Goal: Transaction & Acquisition: Purchase product/service

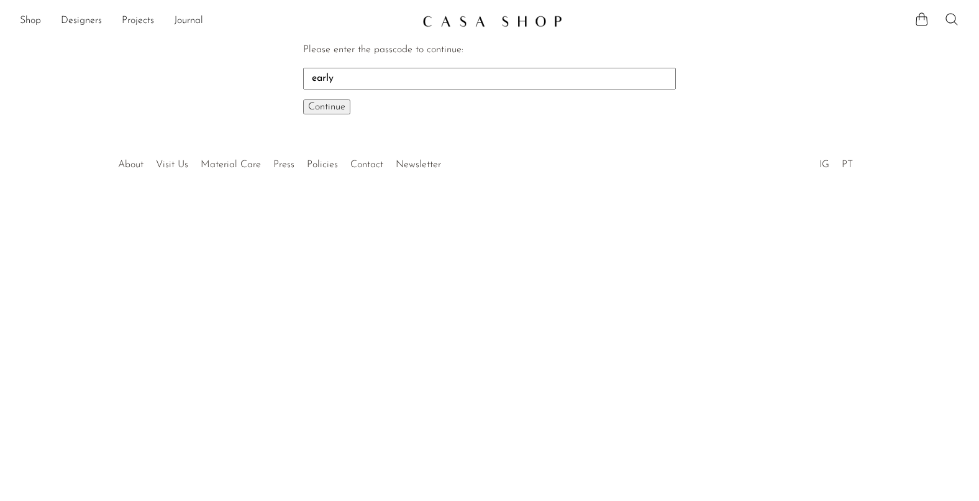
type input "early"
click at [303, 99] on button "Continue One moment..." at bounding box center [326, 106] width 47 height 15
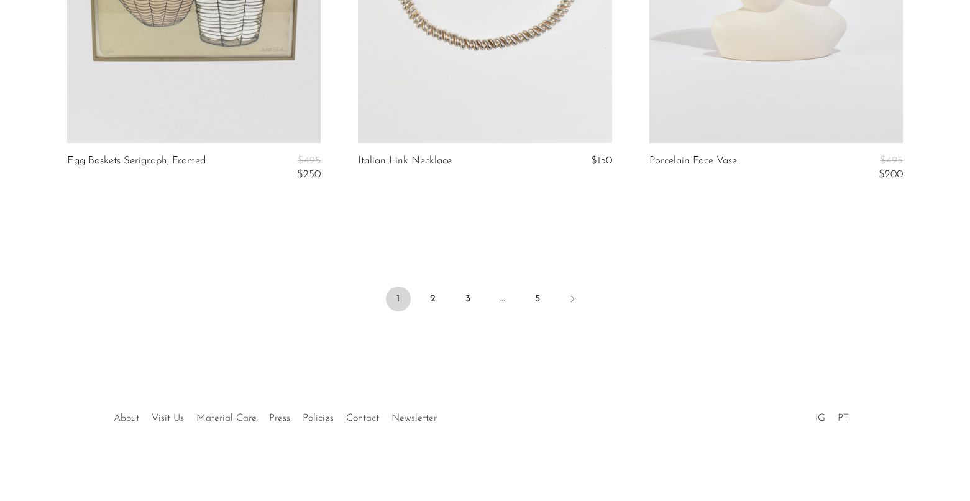
scroll to position [4786, 0]
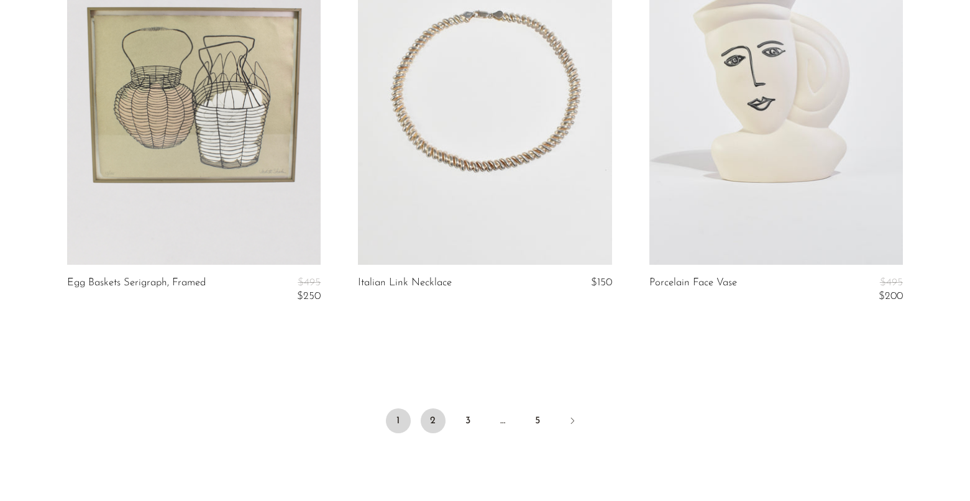
click at [436, 423] on link "2" at bounding box center [433, 420] width 25 height 25
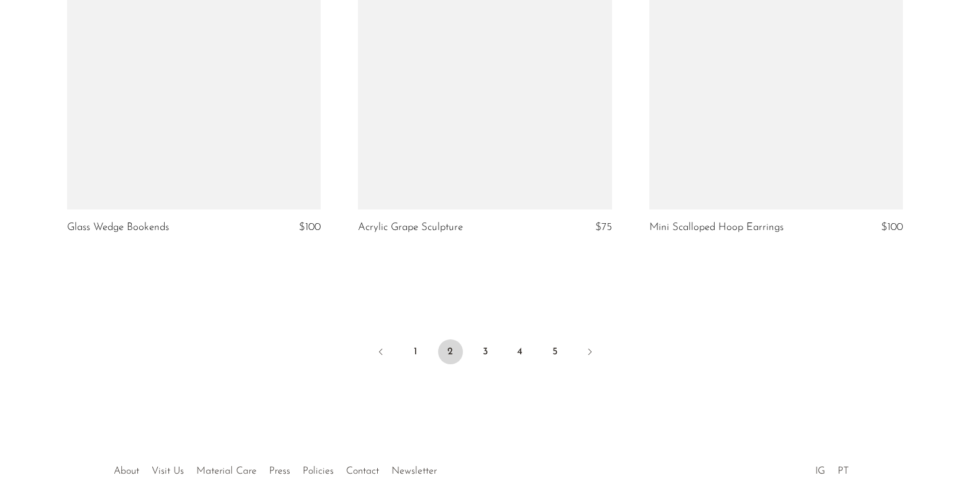
scroll to position [4785, 0]
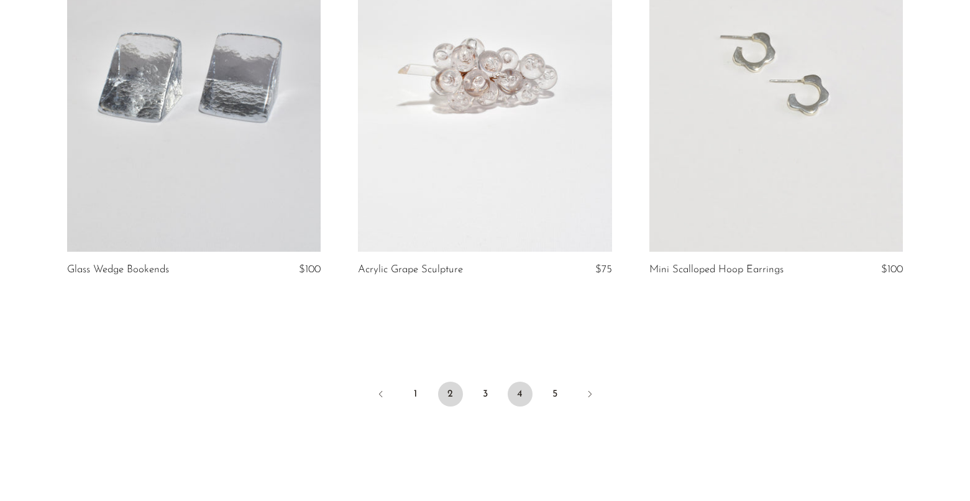
click at [523, 394] on link "4" at bounding box center [520, 394] width 25 height 25
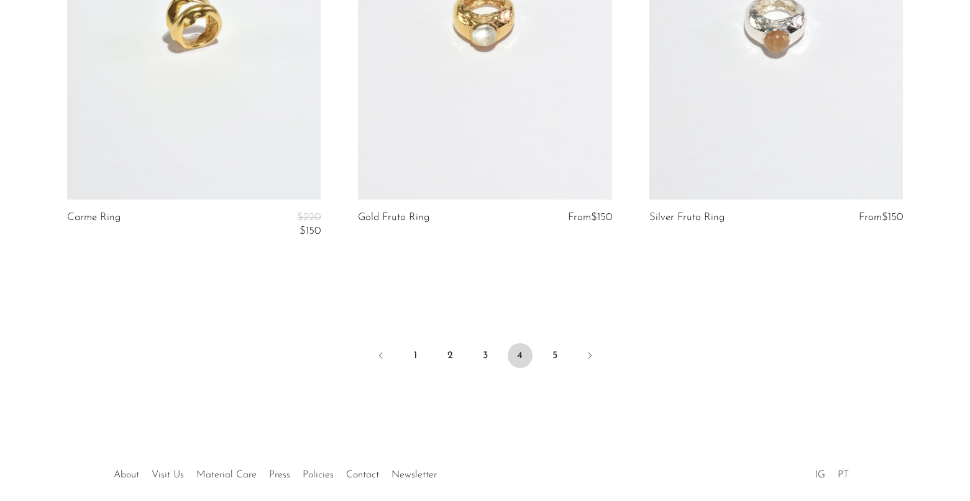
scroll to position [4992, 0]
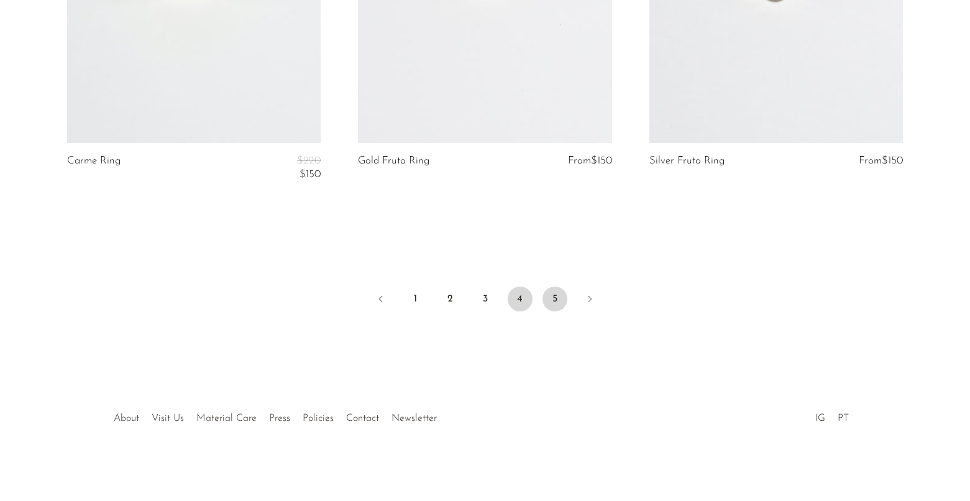
click at [561, 295] on link "5" at bounding box center [555, 298] width 25 height 25
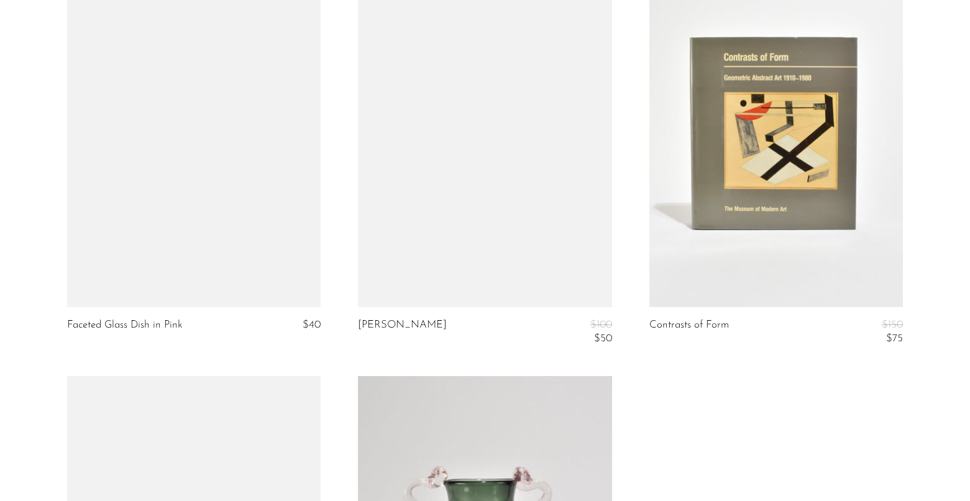
scroll to position [3917, 0]
